Goal: Transaction & Acquisition: Subscribe to service/newsletter

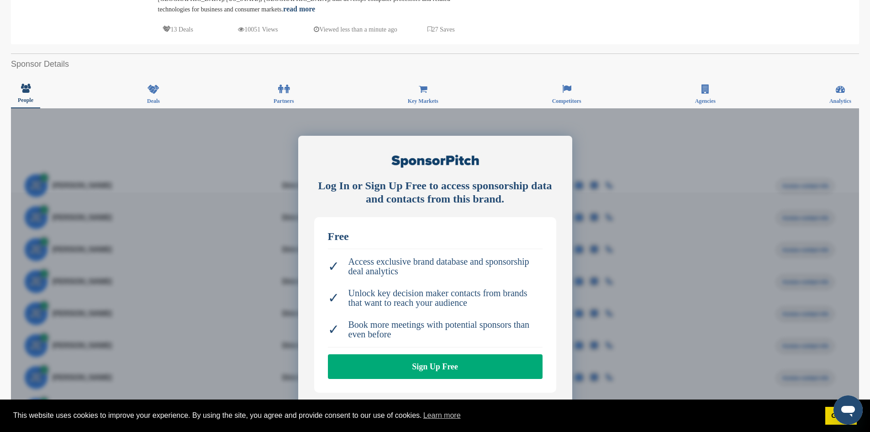
scroll to position [298, 0]
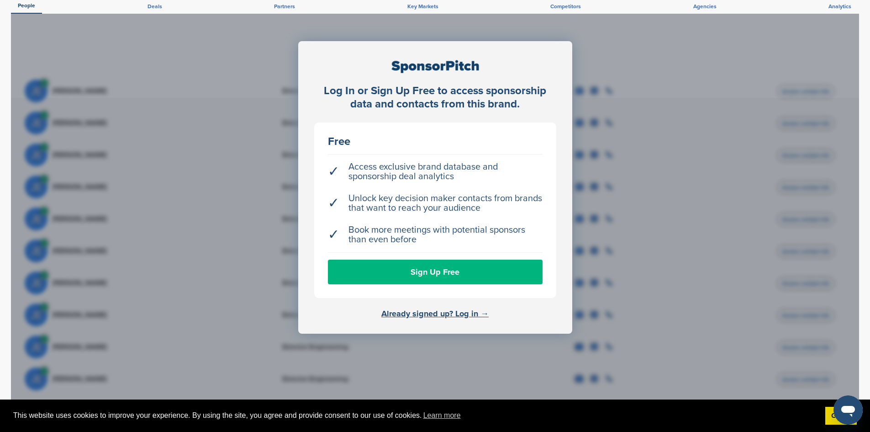
click at [449, 271] on link "Sign Up Free" at bounding box center [435, 271] width 215 height 25
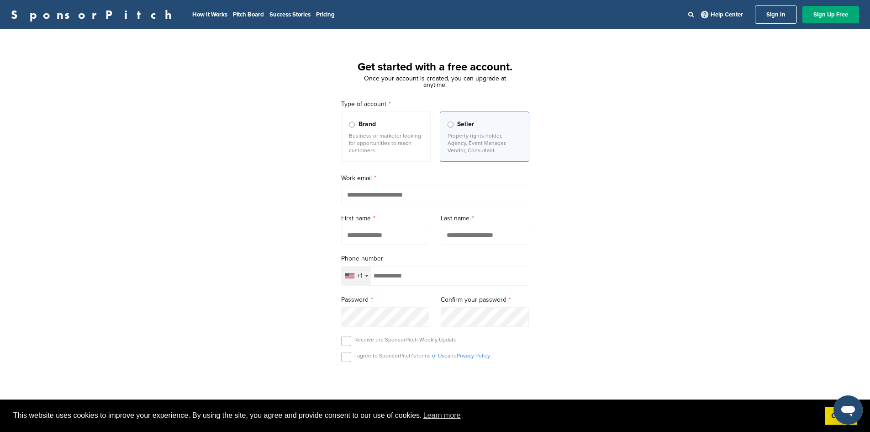
click at [426, 190] on input "email" at bounding box center [435, 194] width 188 height 19
click at [427, 190] on input "email" at bounding box center [435, 194] width 188 height 19
click at [316, 17] on link "Pricing" at bounding box center [325, 14] width 19 height 7
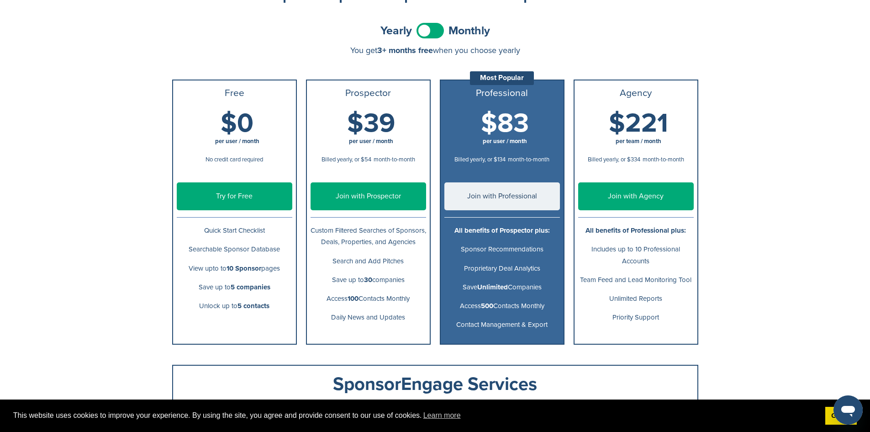
scroll to position [91, 0]
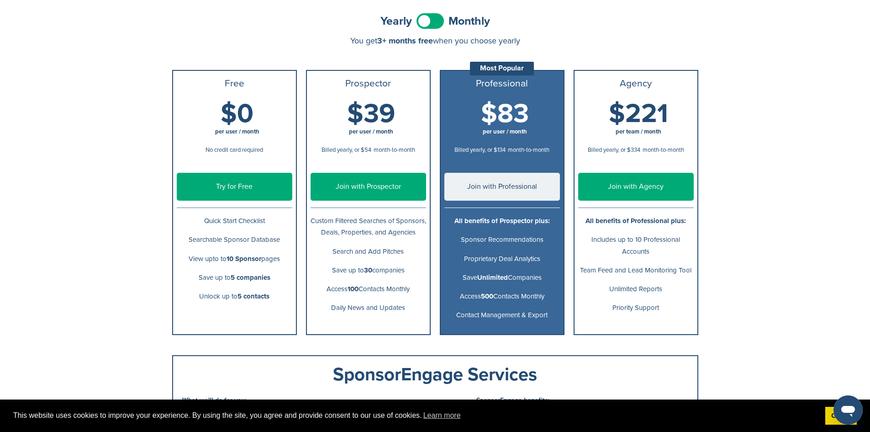
click at [418, 20] on span at bounding box center [430, 21] width 27 height 16
click at [424, 18] on span at bounding box center [430, 21] width 27 height 16
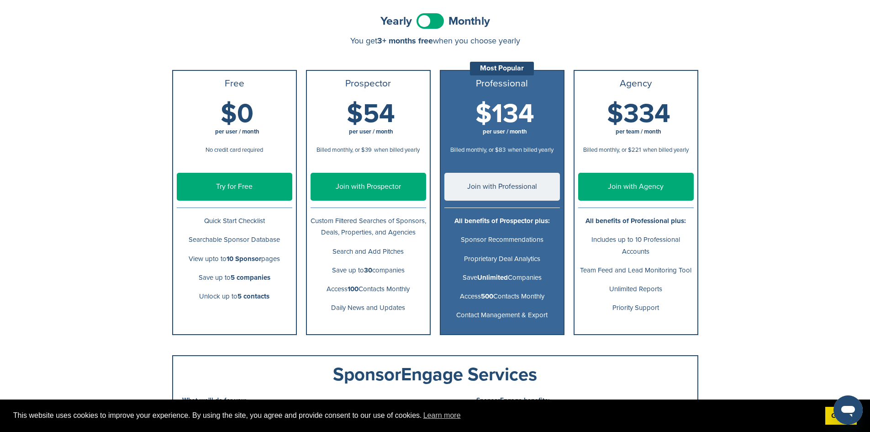
click at [424, 18] on span at bounding box center [430, 21] width 27 height 16
